Goal: Task Accomplishment & Management: Manage account settings

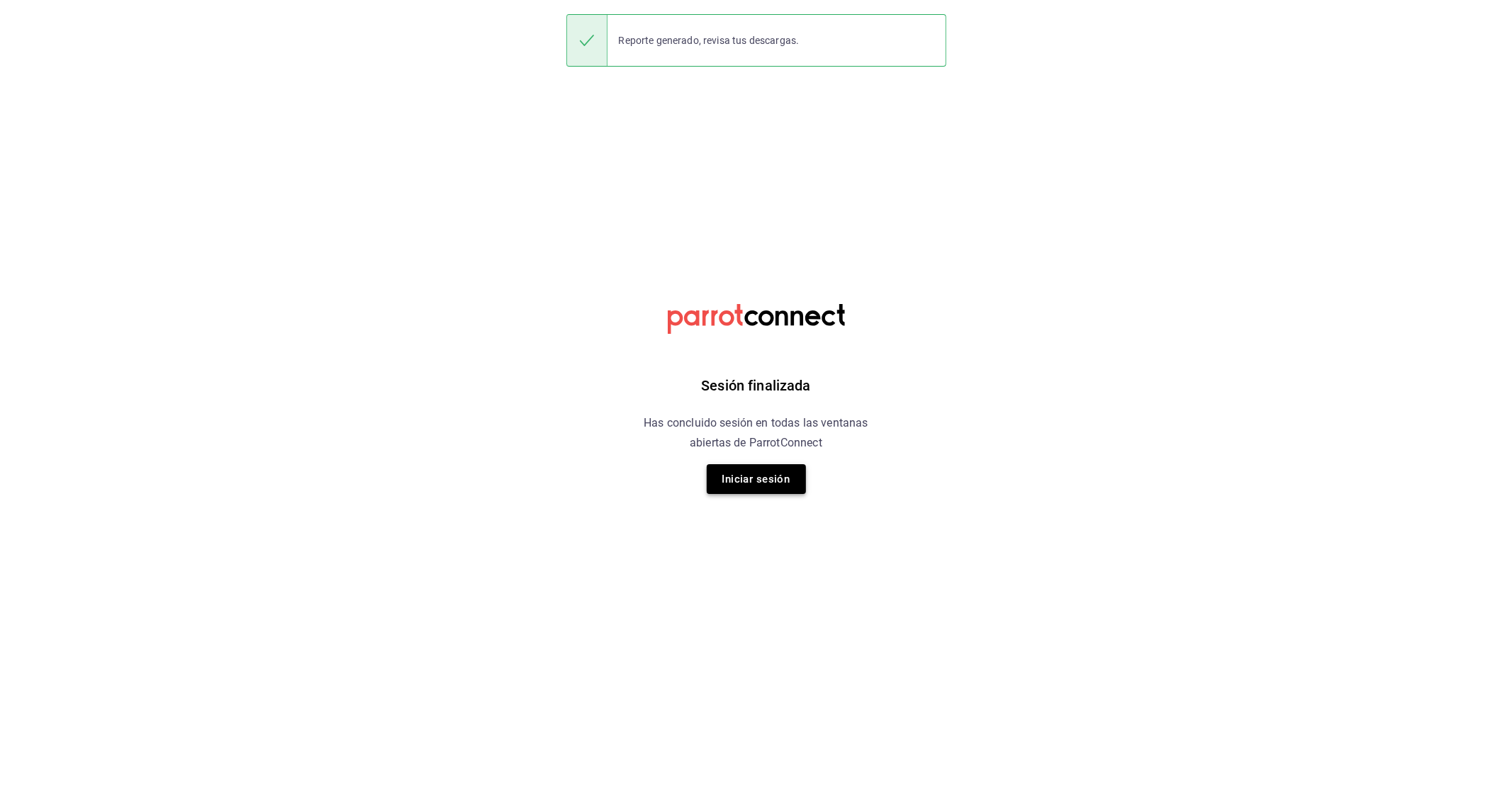
click at [789, 475] on button "Iniciar sesión" at bounding box center [756, 478] width 99 height 30
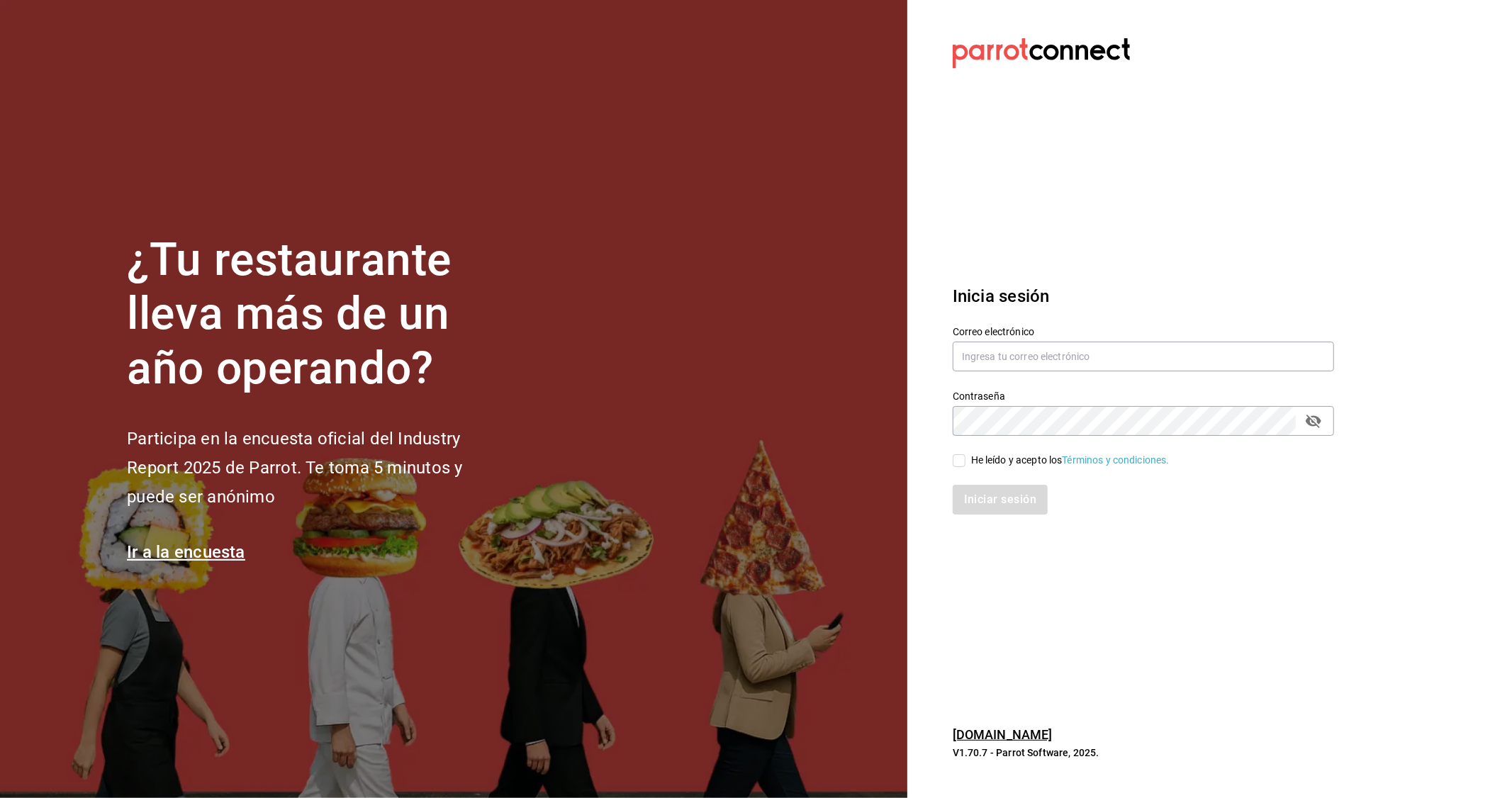
click at [1150, 376] on div "Contraseña Contraseña" at bounding box center [1135, 404] width 399 height 62
click at [1153, 372] on div "Correo electrónico" at bounding box center [1143, 349] width 381 height 48
click at [1158, 359] on input "text" at bounding box center [1143, 356] width 381 height 30
type input "[EMAIL_ADDRESS][DOMAIN_NAME]"
click at [965, 456] on input "He leído y acepto los Términos y condiciones." at bounding box center [959, 461] width 13 height 13
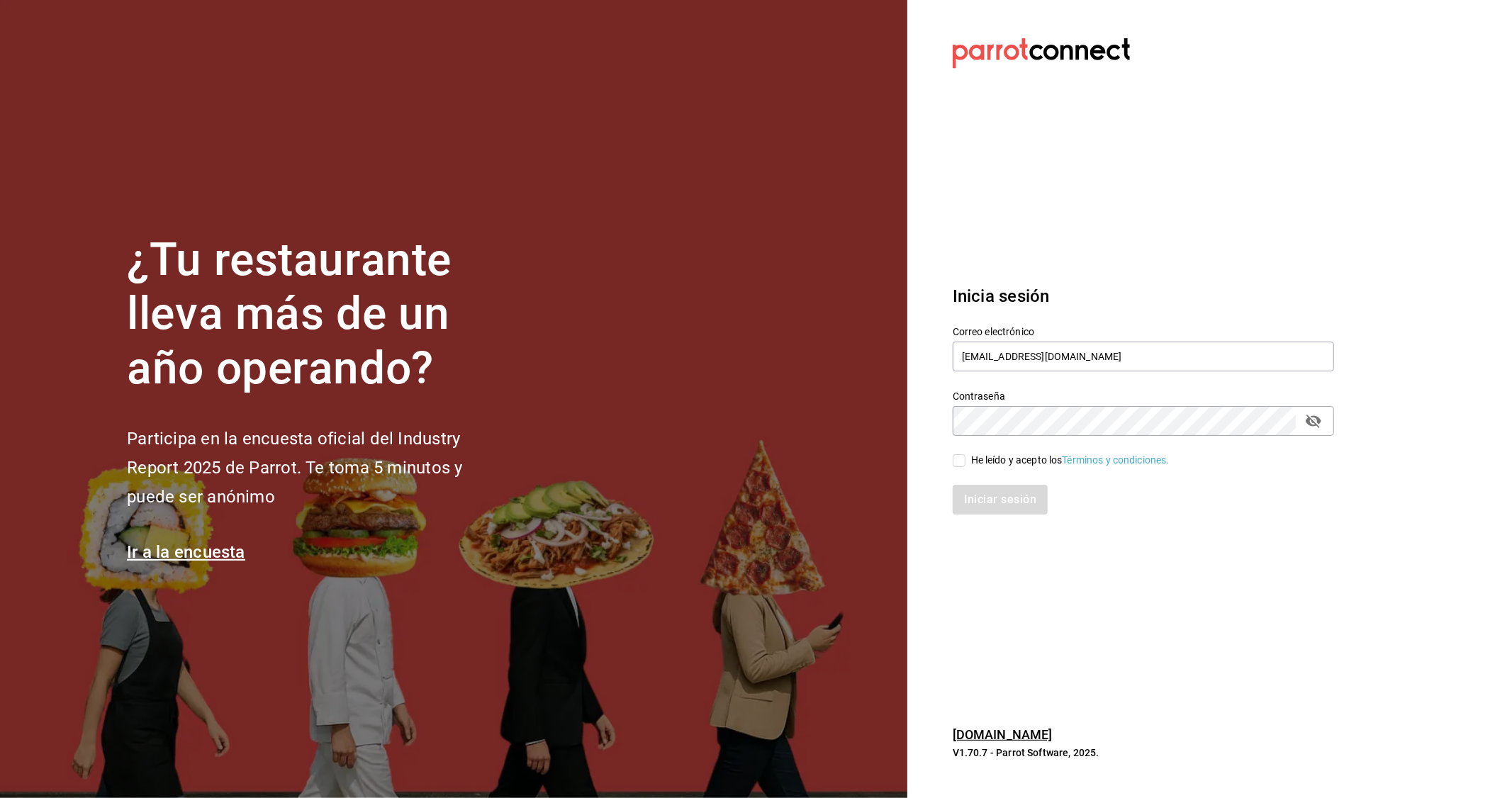
checkbox input "true"
click at [1029, 473] on div "Iniciar sesión" at bounding box center [1135, 491] width 399 height 47
click at [1028, 498] on button "Iniciar sesión" at bounding box center [1001, 499] width 97 height 30
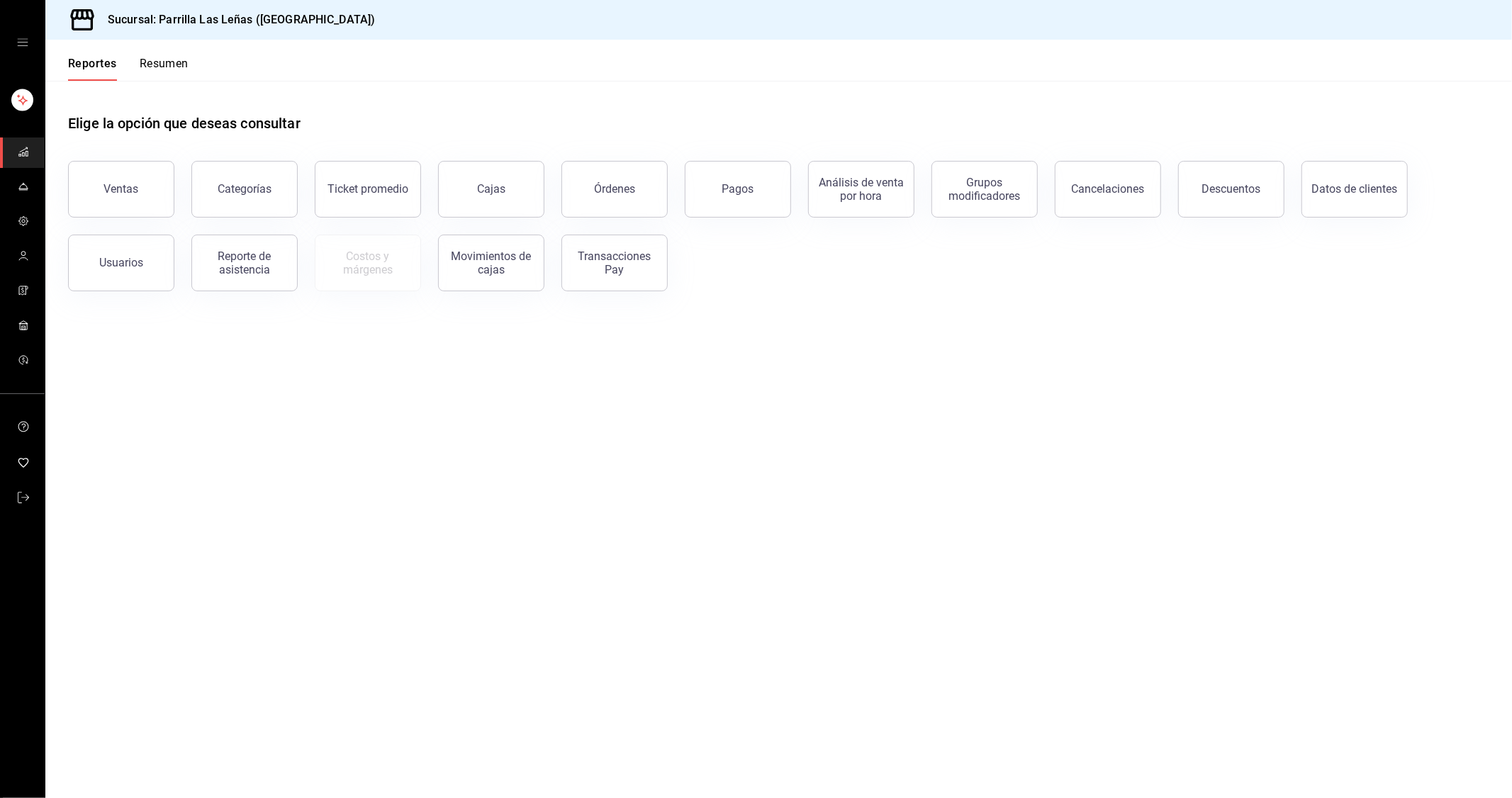
click at [977, 634] on main "Elige la opción que deseas consultar Ventas Categorías Ticket promedio Cajas Ór…" at bounding box center [778, 439] width 1467 height 717
click at [1265, 697] on main "Elige la opción que deseas consultar Ventas Categorías Ticket promedio Cajas Ór…" at bounding box center [778, 439] width 1467 height 717
click at [1248, 692] on main "Elige la opción que deseas consultar Ventas Categorías Ticket promedio Cajas Ór…" at bounding box center [778, 439] width 1467 height 717
click at [1248, 688] on main "Elige la opción que deseas consultar Ventas Categorías Ticket promedio Cajas Ór…" at bounding box center [778, 439] width 1467 height 717
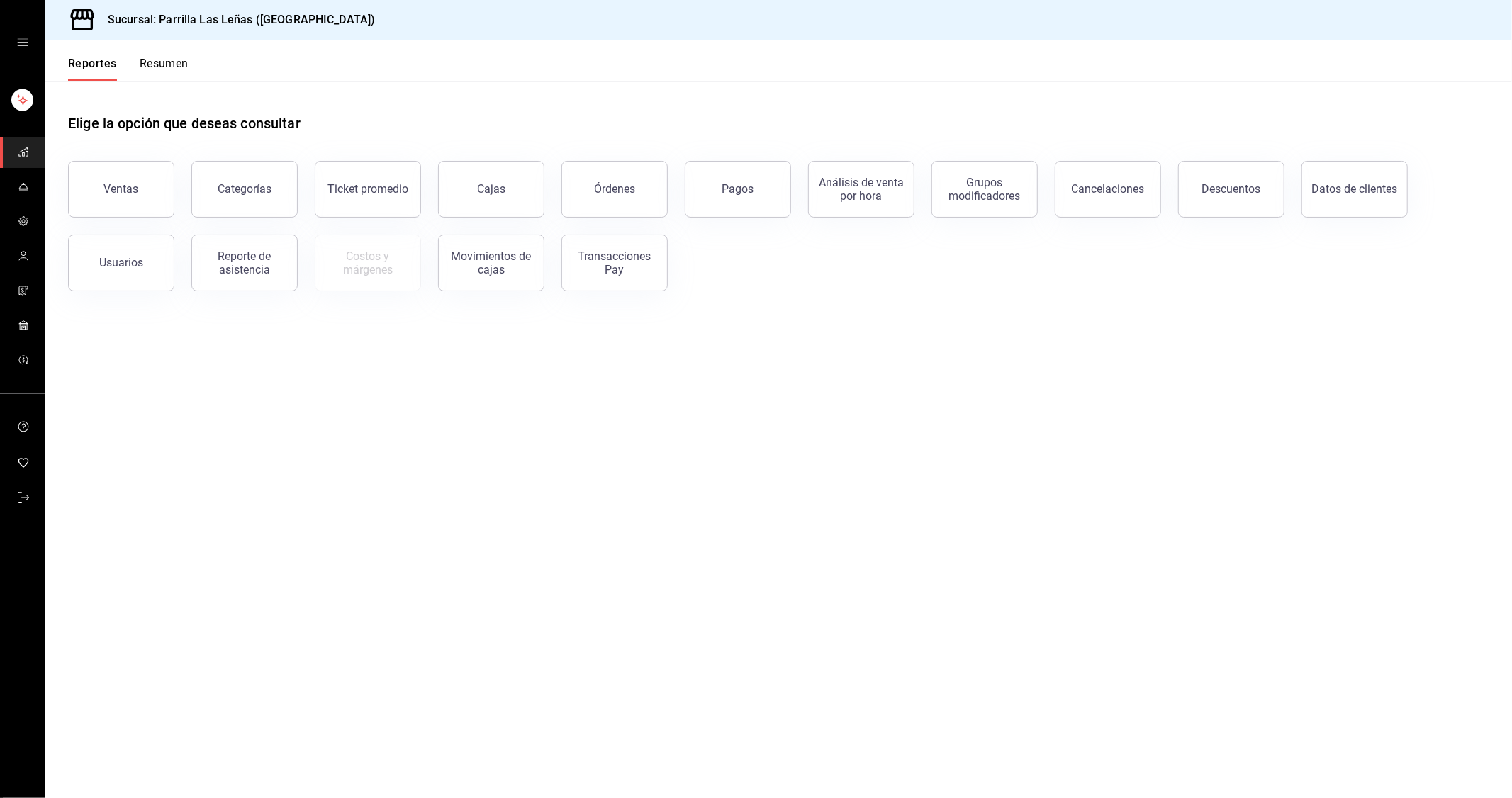
click at [915, 558] on main "Elige la opción que deseas consultar Ventas Categorías Ticket promedio Cajas Ór…" at bounding box center [778, 439] width 1467 height 717
